Goal: Task Accomplishment & Management: Manage account settings

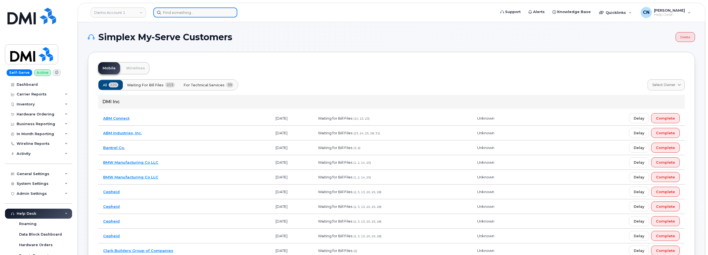
click at [181, 14] on input at bounding box center [195, 12] width 84 height 10
paste input "2057259959"
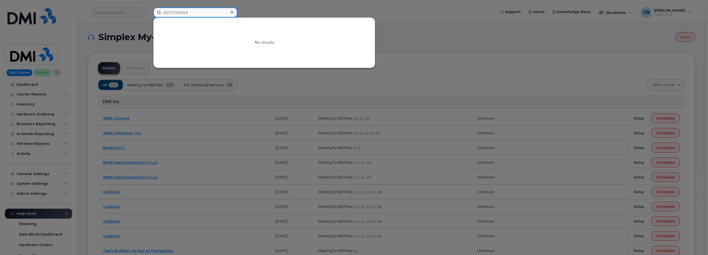
click at [177, 14] on input "2057259959" at bounding box center [195, 12] width 84 height 10
paste input "7209179367"
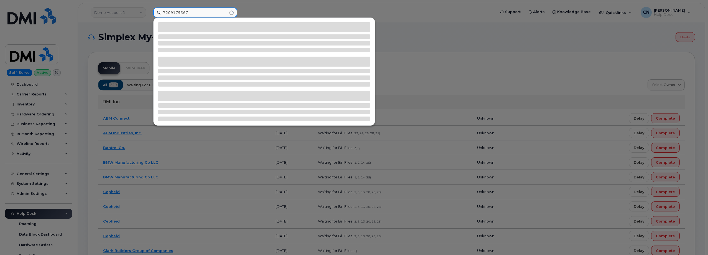
type input "7209179367"
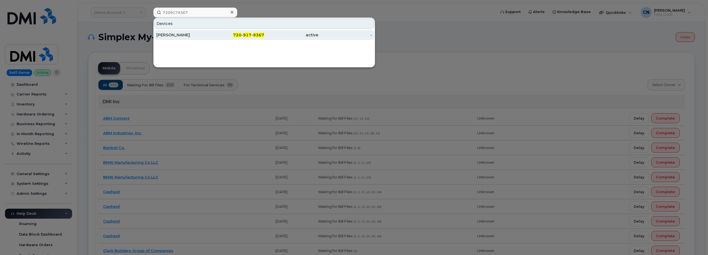
click at [172, 34] on div "[PERSON_NAME]" at bounding box center [183, 35] width 54 height 6
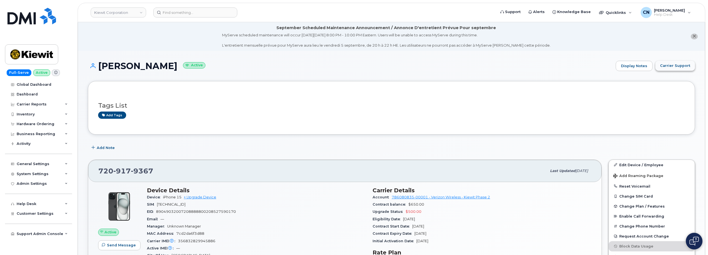
click at [673, 64] on span "Carrier Support" at bounding box center [675, 65] width 30 height 5
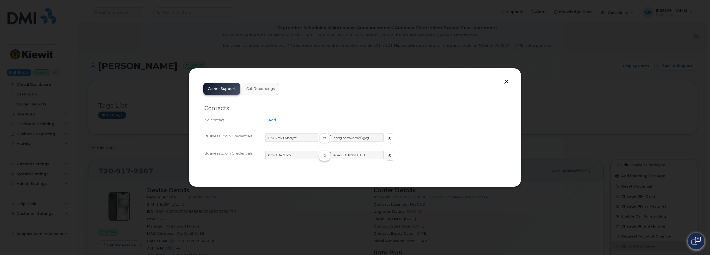
click at [322, 157] on span "button" at bounding box center [324, 155] width 5 height 5
click at [388, 157] on icon "button" at bounding box center [389, 155] width 3 height 3
click at [114, 120] on div at bounding box center [355, 127] width 710 height 255
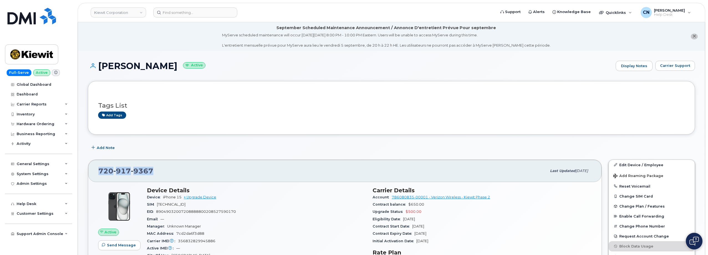
drag, startPoint x: 167, startPoint y: 170, endPoint x: 225, endPoint y: 143, distance: 64.3
copy span "720 917 9367"
click at [621, 164] on link "Edit Device / Employee" at bounding box center [652, 165] width 86 height 10
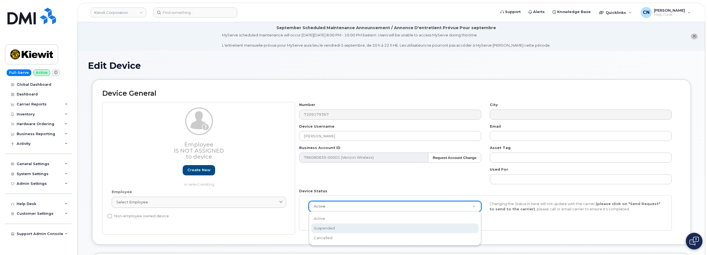
select select "suspended"
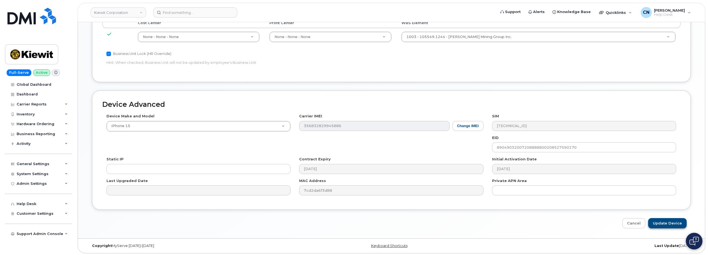
scroll to position [308, 0]
click at [659, 220] on input "Update Device" at bounding box center [667, 222] width 39 height 10
type input "Saving..."
